Goal: Task Accomplishment & Management: Use online tool/utility

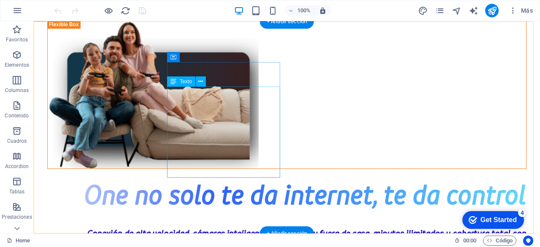
scroll to position [2347, 0]
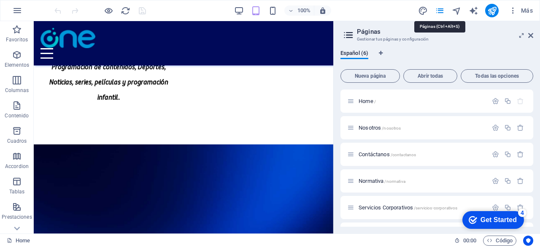
scroll to position [2926, 0]
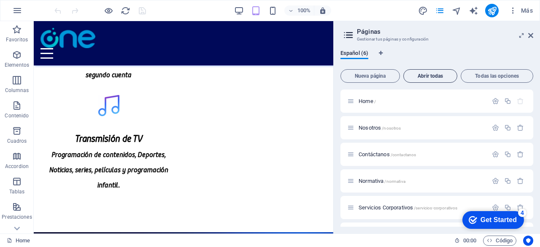
click at [416, 76] on span "Abrir todas" at bounding box center [430, 75] width 46 height 5
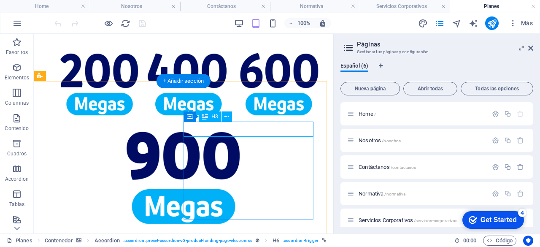
scroll to position [431, 0]
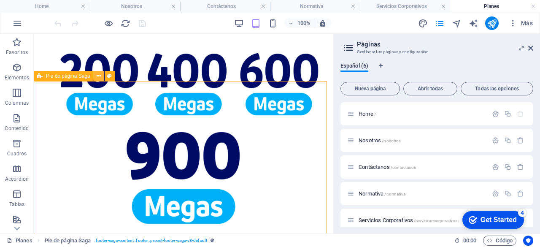
click at [100, 78] on icon at bounding box center [99, 76] width 5 height 9
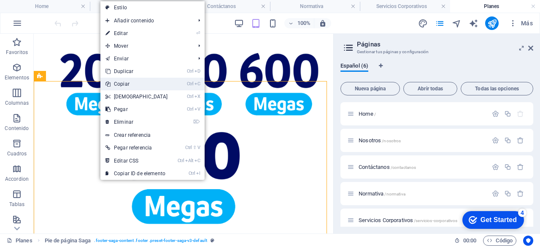
click at [130, 83] on link "Ctrl C Copiar" at bounding box center [136, 84] width 73 height 13
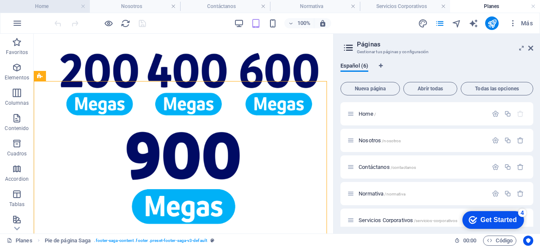
click at [32, 2] on h4 "Home" at bounding box center [45, 6] width 90 height 9
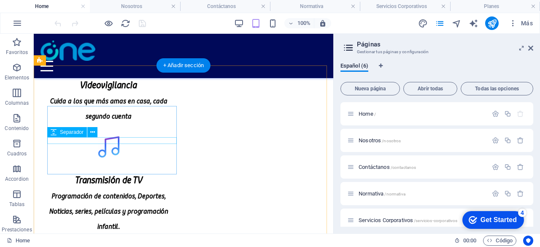
scroll to position [2914, 0]
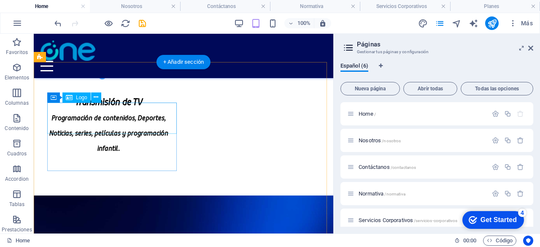
scroll to position [2917, 0]
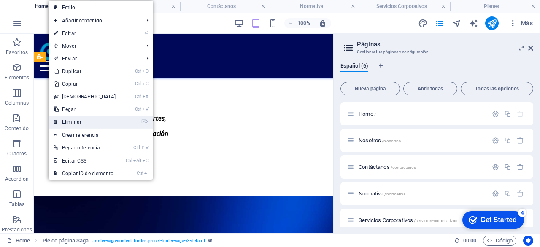
click at [90, 120] on link "⌦ Eliminar" at bounding box center [85, 122] width 73 height 13
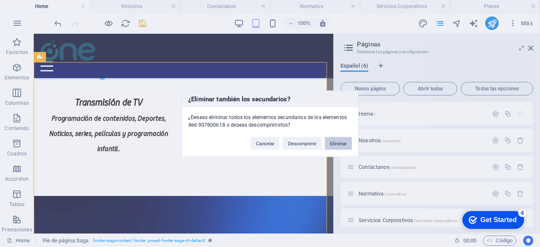
click at [344, 148] on button "Eliminar" at bounding box center [338, 143] width 27 height 13
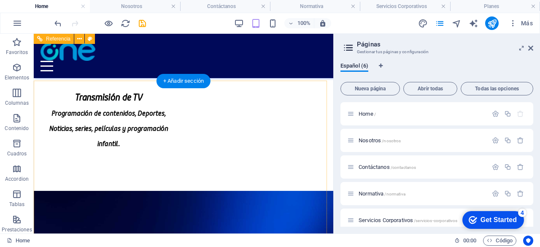
scroll to position [2878, 0]
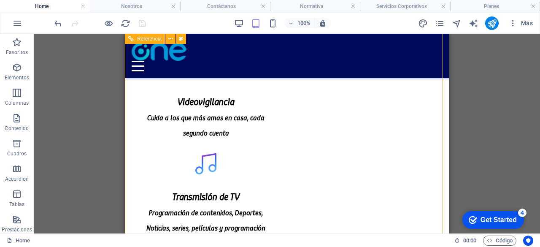
scroll to position [2793, 0]
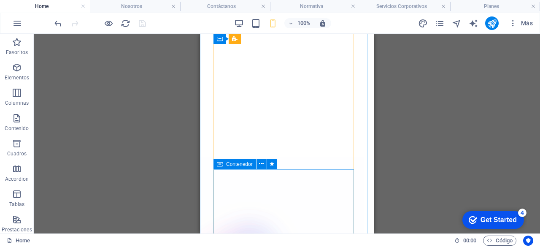
scroll to position [1985, 0]
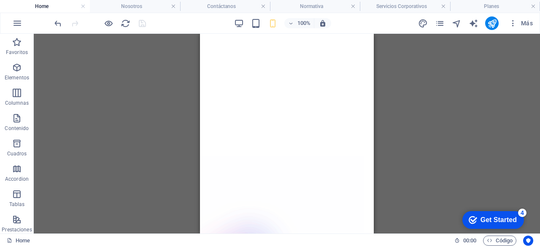
click at [438, 121] on div "Arrastra aquí para reemplazar el contenido existente. Si quieres crear un eleme…" at bounding box center [287, 134] width 506 height 200
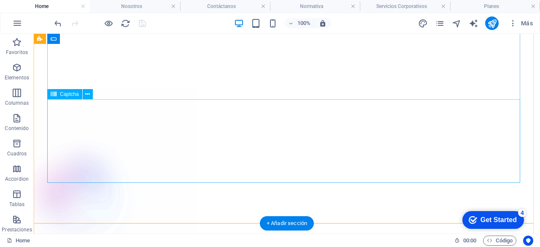
scroll to position [2360, 0]
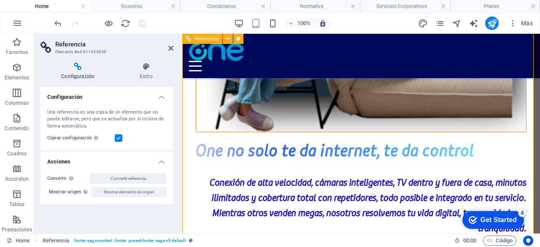
scroll to position [2739, 0]
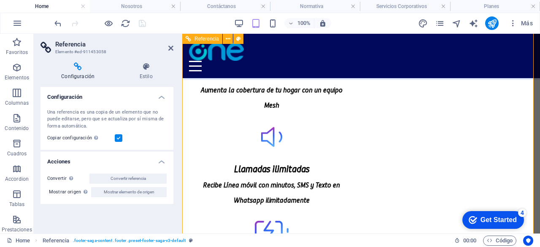
scroll to position [2652, 0]
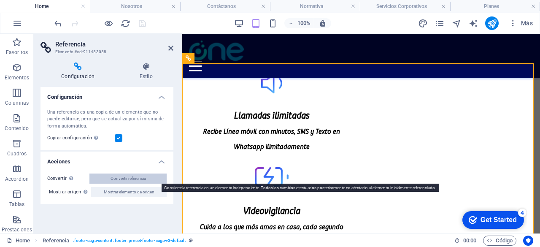
click at [160, 178] on button "Convertir referencia" at bounding box center [127, 178] width 77 height 10
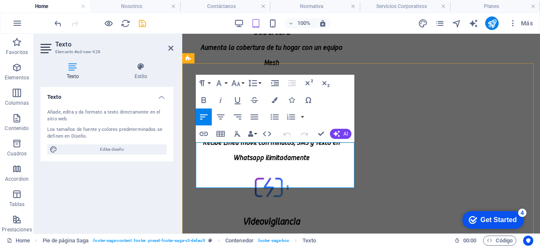
drag, startPoint x: 235, startPoint y: 181, endPoint x: 203, endPoint y: 151, distance: 43.9
drag, startPoint x: 232, startPoint y: 183, endPoint x: 205, endPoint y: 151, distance: 41.0
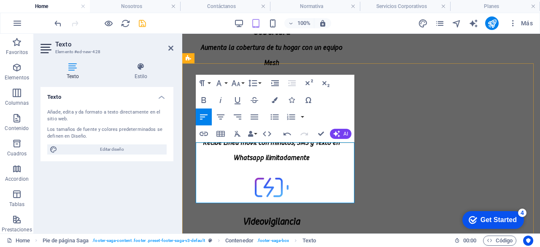
scroll to position [1231, 3]
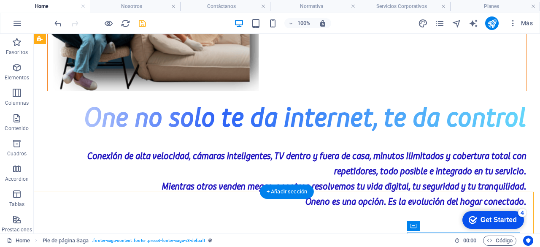
scroll to position [2359, 0]
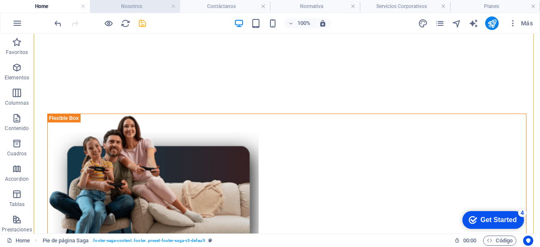
click at [133, 1] on li "Nosotros" at bounding box center [135, 6] width 90 height 13
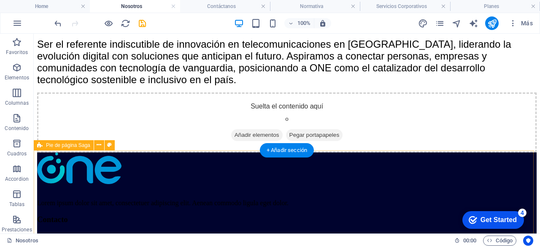
scroll to position [576, 0]
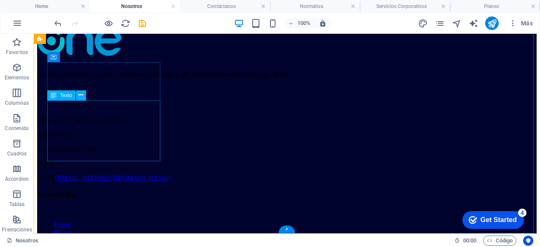
click at [93, 78] on div "Lorem ipsum dolor sit amet, consectetuer adipiscing elit. Aenean commodo ligula…" at bounding box center [287, 75] width 500 height 8
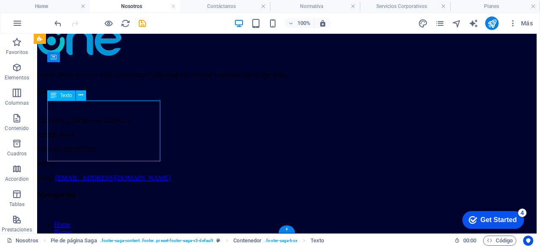
click at [93, 78] on div "Lorem ipsum dolor sit amet, consectetuer adipiscing elit. Aenean commodo ligula…" at bounding box center [287, 75] width 500 height 8
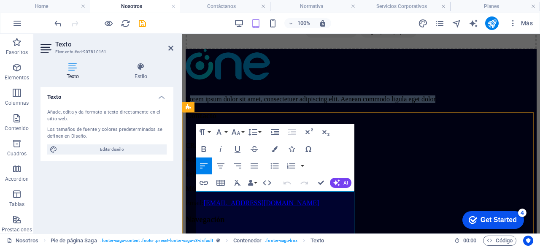
drag, startPoint x: 234, startPoint y: 229, endPoint x: 200, endPoint y: 198, distance: 45.4
click at [200, 103] on p "Lorem ipsum dolor sit amet, consectetuer adipiscing elit. Aenean commodo ligula…" at bounding box center [361, 99] width 351 height 8
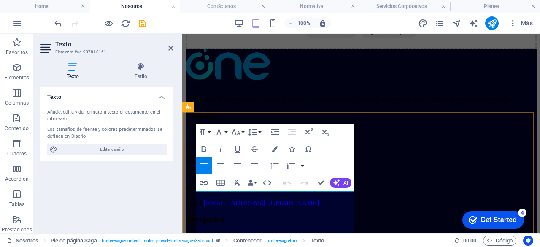
scroll to position [1231, 3]
click at [200, 103] on p "LOlvídate del internet que conoces. Conecta con una velocidad tan real que sent…" at bounding box center [361, 99] width 351 height 8
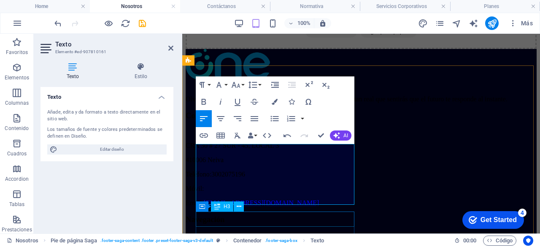
scroll to position [626, 0]
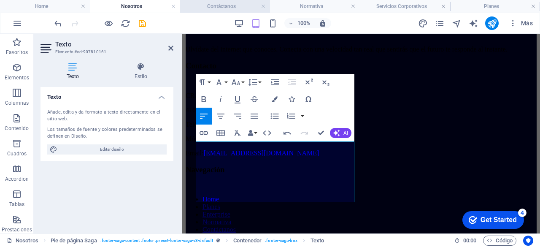
click at [210, 5] on h4 "Contáctanos" at bounding box center [225, 6] width 90 height 9
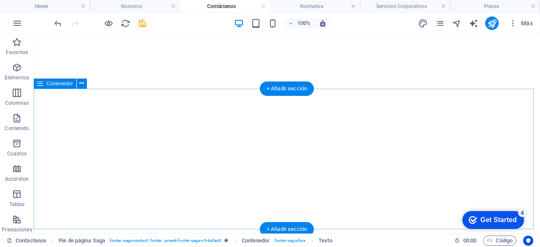
scroll to position [391, 0]
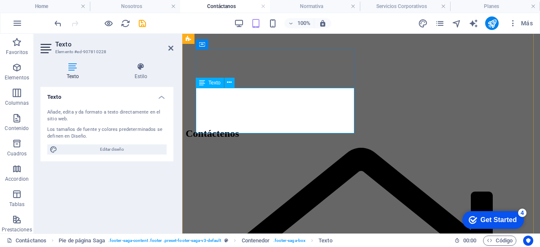
drag, startPoint x: 233, startPoint y: 126, endPoint x: 197, endPoint y: 98, distance: 45.3
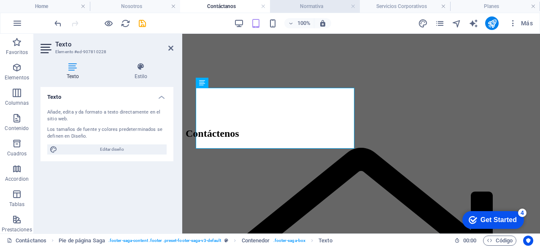
click at [307, 1] on li "Normativa" at bounding box center [315, 6] width 90 height 13
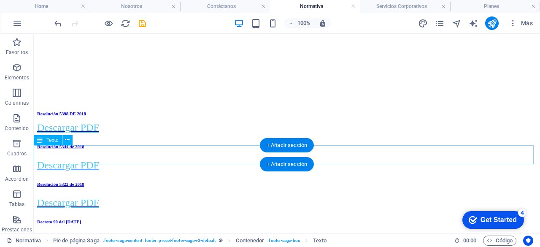
scroll to position [897, 0]
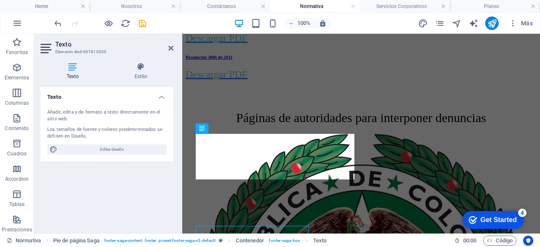
scroll to position [771, 0]
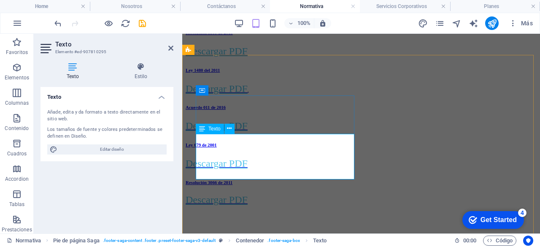
drag, startPoint x: 233, startPoint y: 174, endPoint x: 200, endPoint y: 144, distance: 45.1
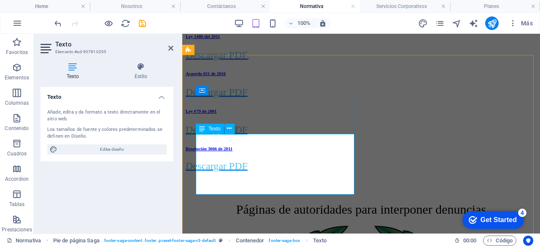
scroll to position [1231, 3]
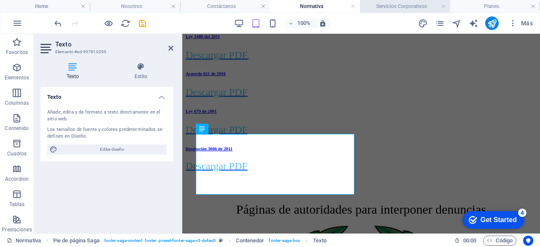
click at [375, 5] on h4 "Servicios Corporativos" at bounding box center [405, 6] width 90 height 9
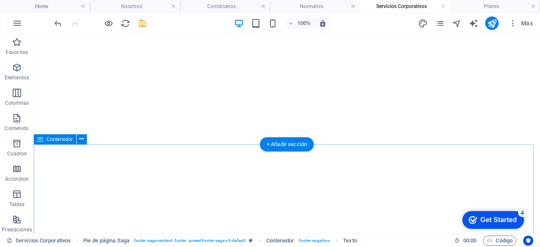
scroll to position [701, 0]
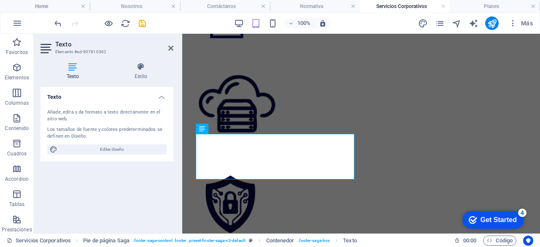
scroll to position [588, 0]
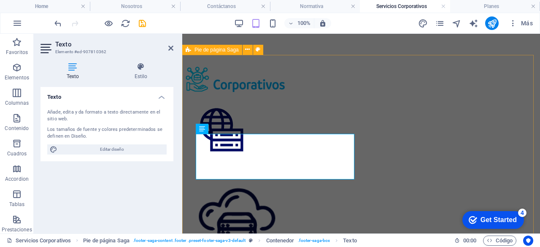
drag, startPoint x: 232, startPoint y: 173, endPoint x: 194, endPoint y: 145, distance: 47.0
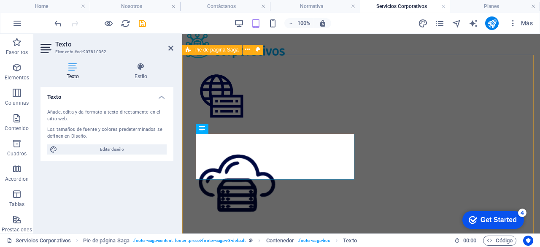
scroll to position [1231, 3]
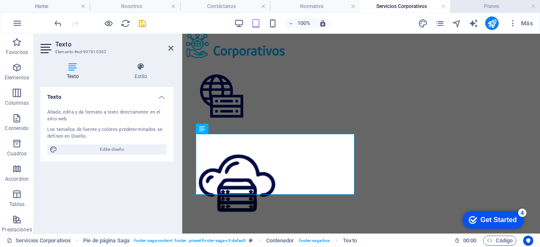
click at [457, 7] on h4 "Planes" at bounding box center [495, 6] width 90 height 9
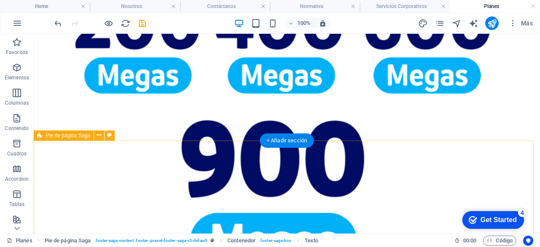
scroll to position [715, 0]
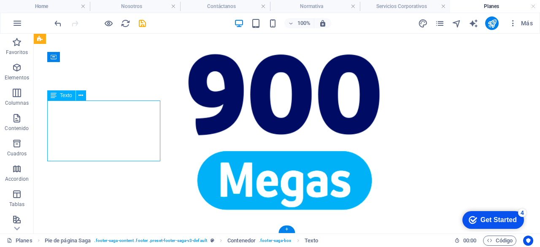
scroll to position [519, 0]
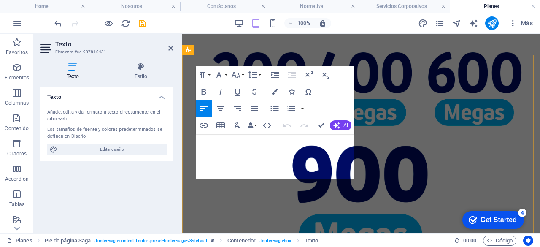
drag, startPoint x: 234, startPoint y: 173, endPoint x: 199, endPoint y: 148, distance: 43.5
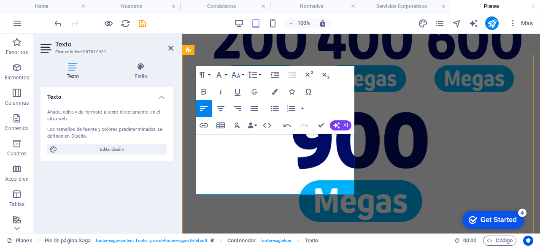
scroll to position [1231, 3]
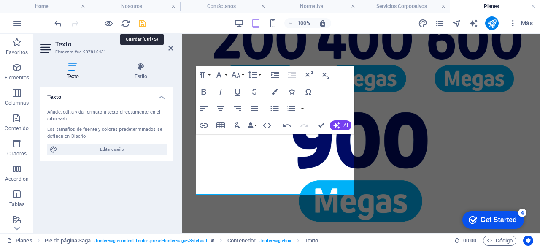
drag, startPoint x: 146, startPoint y: 29, endPoint x: 142, endPoint y: 24, distance: 6.0
click at [142, 24] on div at bounding box center [100, 23] width 95 height 14
drag, startPoint x: 142, startPoint y: 24, endPoint x: 189, endPoint y: 15, distance: 48.6
click at [142, 24] on icon "save" at bounding box center [143, 24] width 10 height 10
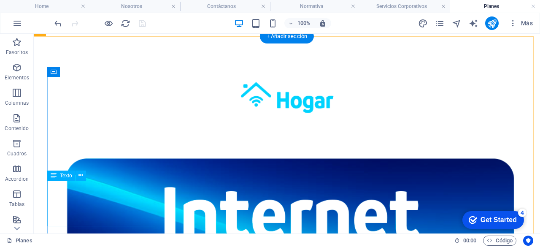
scroll to position [381, 0]
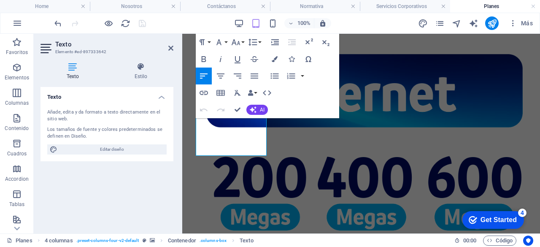
drag, startPoint x: 252, startPoint y: 86, endPoint x: 186, endPoint y: 19, distance: 94.0
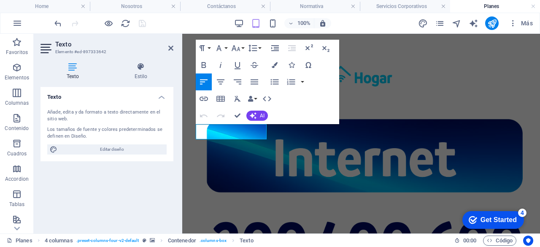
scroll to position [308, 0]
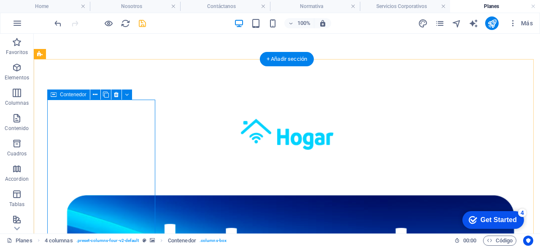
scroll to position [339, 0]
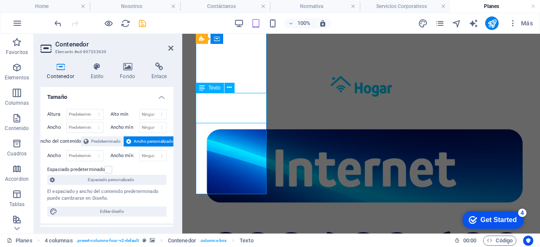
scroll to position [335, 0]
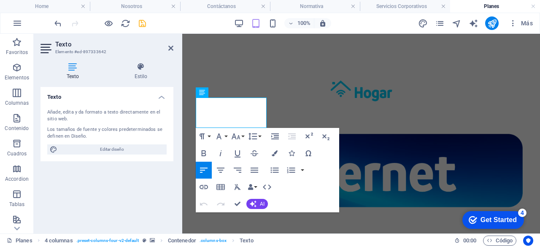
drag, startPoint x: 253, startPoint y: 125, endPoint x: 195, endPoint y: 106, distance: 60.7
click at [277, 152] on icon "button" at bounding box center [275, 153] width 6 height 6
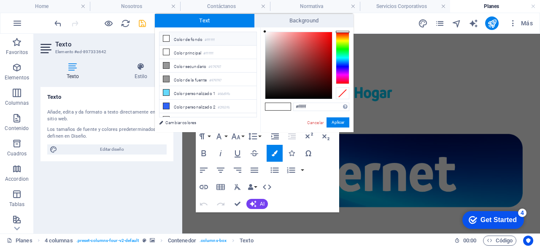
click at [348, 66] on div at bounding box center [343, 58] width 14 height 52
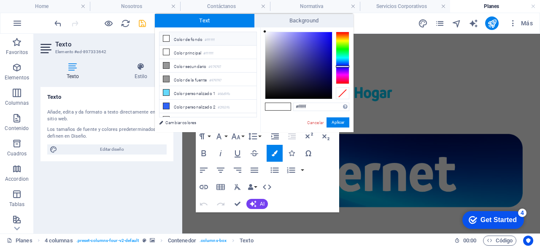
type input "#221eac"
click at [320, 53] on div at bounding box center [298, 65] width 67 height 67
click at [340, 123] on button "Aplicar" at bounding box center [338, 122] width 23 height 10
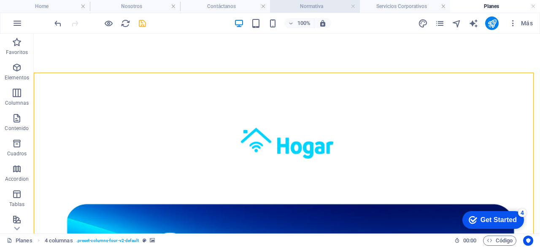
scroll to position [333, 0]
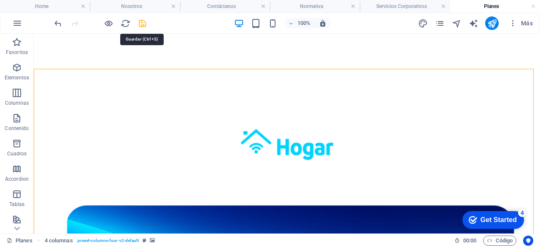
click at [143, 19] on icon "save" at bounding box center [143, 24] width 10 height 10
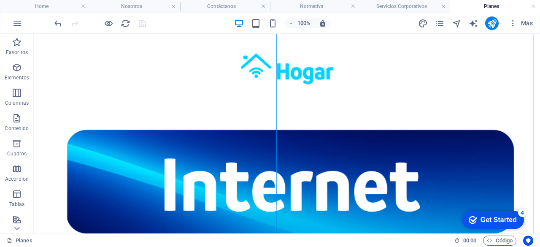
scroll to position [415, 0]
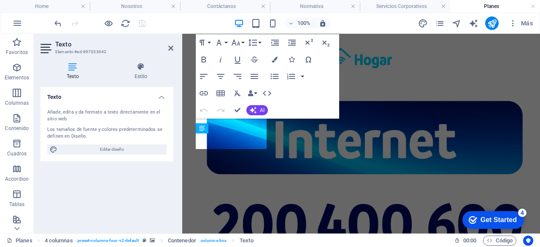
scroll to position [314, 0]
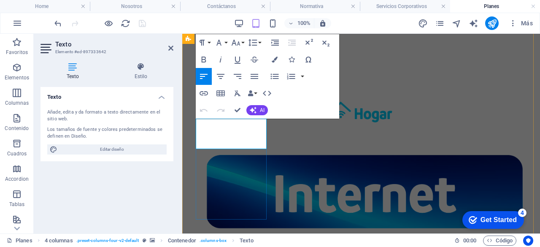
drag, startPoint x: 242, startPoint y: 143, endPoint x: 185, endPoint y: 124, distance: 60.7
click at [278, 56] on button "Colors" at bounding box center [275, 59] width 16 height 17
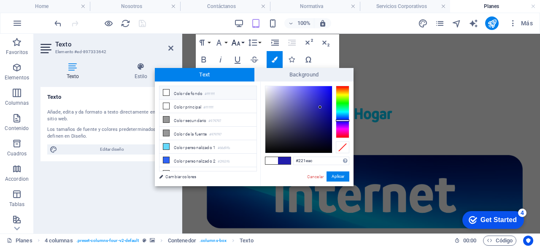
click at [238, 46] on icon "button" at bounding box center [236, 43] width 10 height 10
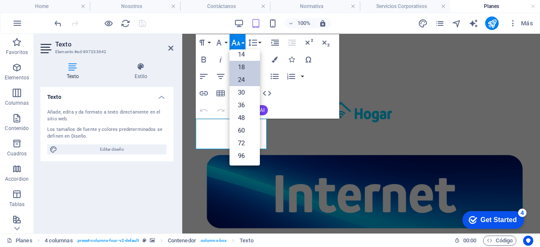
scroll to position [68, 0]
click at [243, 64] on link "18" at bounding box center [245, 67] width 30 height 13
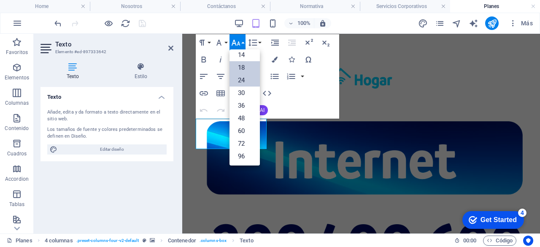
scroll to position [321, 0]
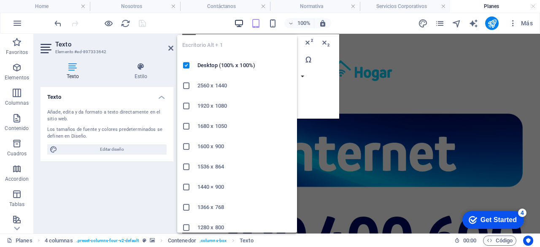
click at [239, 22] on icon "button" at bounding box center [239, 24] width 10 height 10
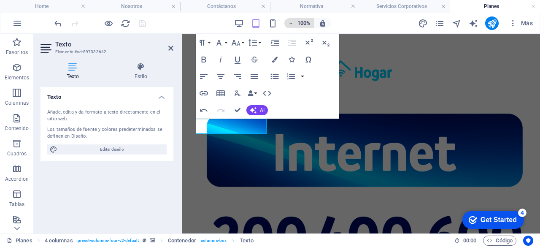
click at [294, 23] on icon "button" at bounding box center [291, 23] width 6 height 5
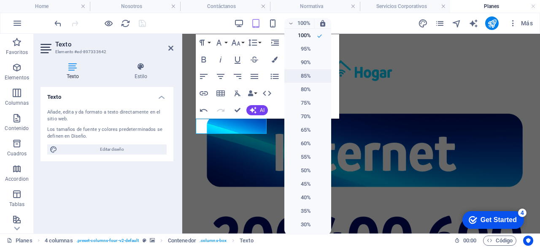
click at [304, 78] on h6 "85%" at bounding box center [300, 76] width 22 height 10
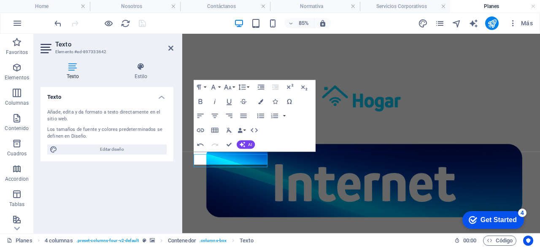
scroll to position [319, 0]
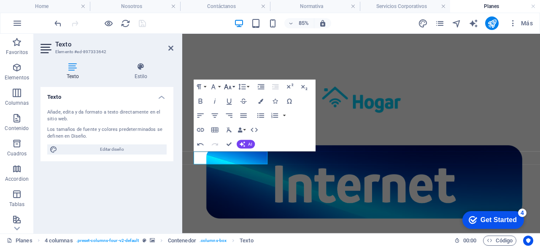
click at [232, 81] on button "Font Size" at bounding box center [229, 87] width 14 height 14
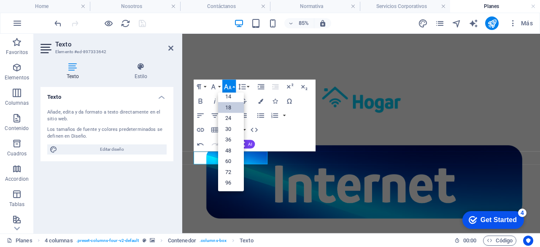
scroll to position [68, 0]
click at [232, 119] on link "24" at bounding box center [231, 119] width 26 height 11
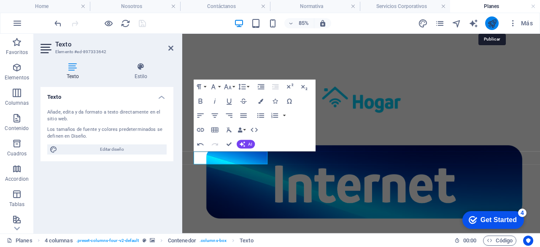
click at [490, 24] on icon "publish" at bounding box center [492, 24] width 10 height 10
